Goal: Information Seeking & Learning: Learn about a topic

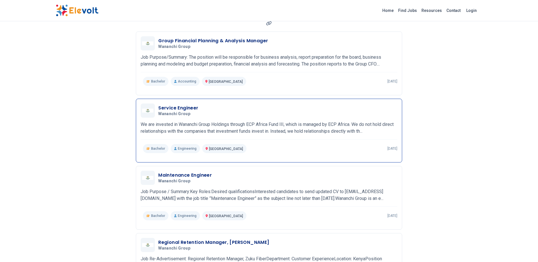
scroll to position [85, 0]
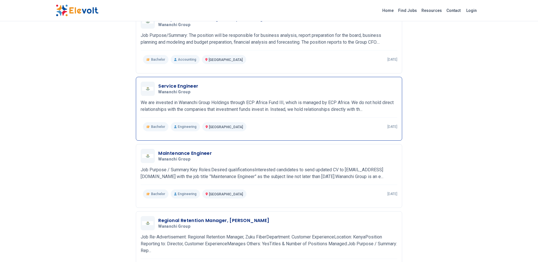
click at [182, 85] on h3 "Service Engineer" at bounding box center [178, 86] width 40 height 7
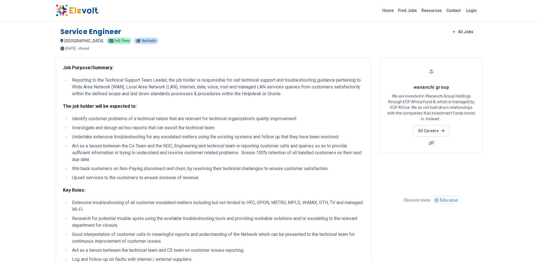
drag, startPoint x: 209, startPoint y: 181, endPoint x: 70, endPoint y: 120, distance: 152.1
click at [70, 120] on ul "Identify customer problems of a technical nature that are relevant for technica…" at bounding box center [213, 148] width 301 height 66
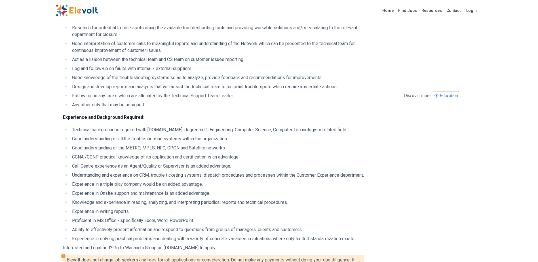
scroll to position [142, 0]
